Goal: Entertainment & Leisure: Consume media (video, audio)

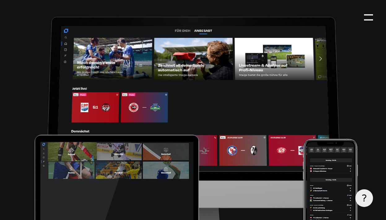
type input "0.8"
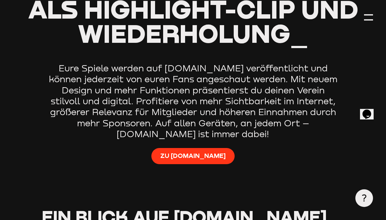
scroll to position [365, 0]
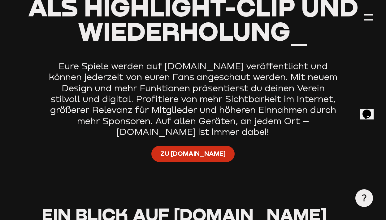
click at [191, 151] on span "Zu [DOMAIN_NAME]" at bounding box center [192, 153] width 65 height 9
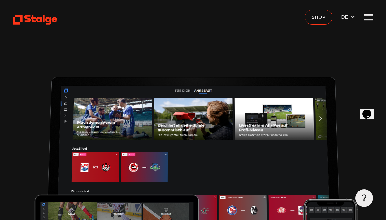
scroll to position [0, 0]
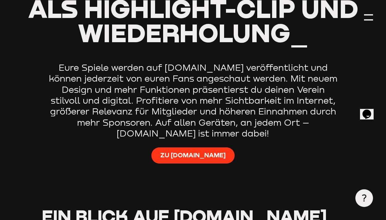
scroll to position [366, 0]
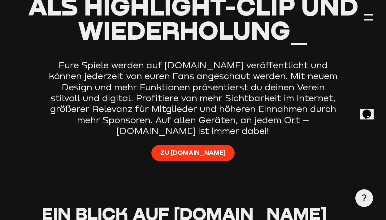
type input "0.8"
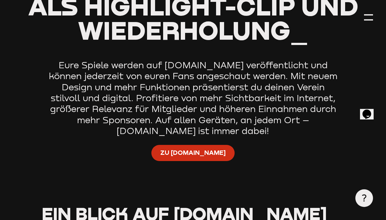
click at [204, 151] on span "Zu [DOMAIN_NAME]" at bounding box center [192, 152] width 65 height 9
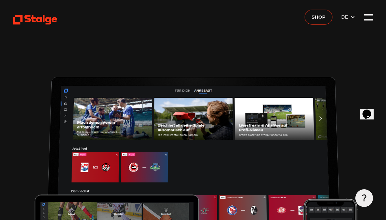
scroll to position [0, 0]
type input "0.8"
